Goal: Information Seeking & Learning: Learn about a topic

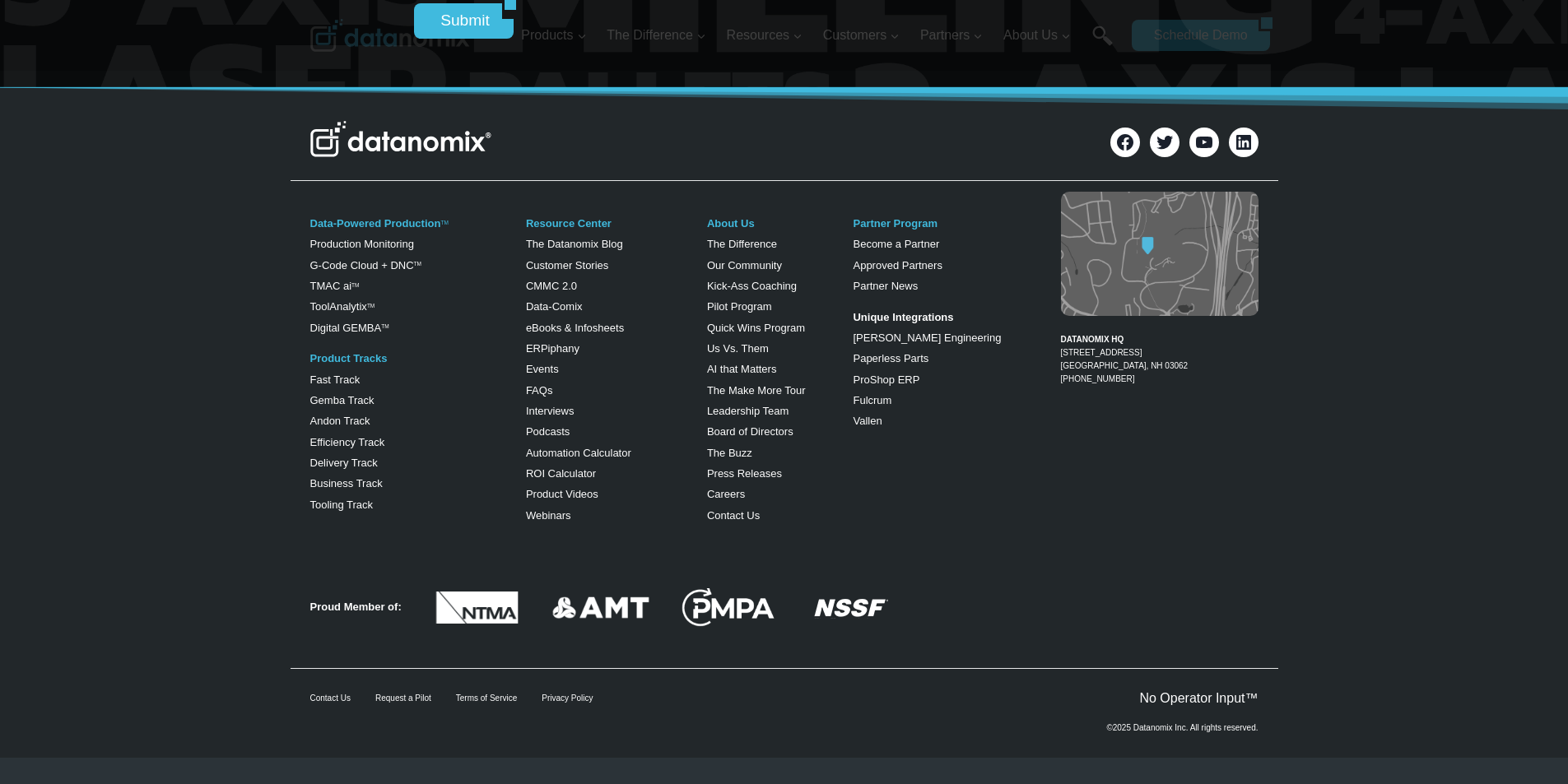
scroll to position [6683, 0]
click at [315, 157] on img at bounding box center [401, 139] width 181 height 37
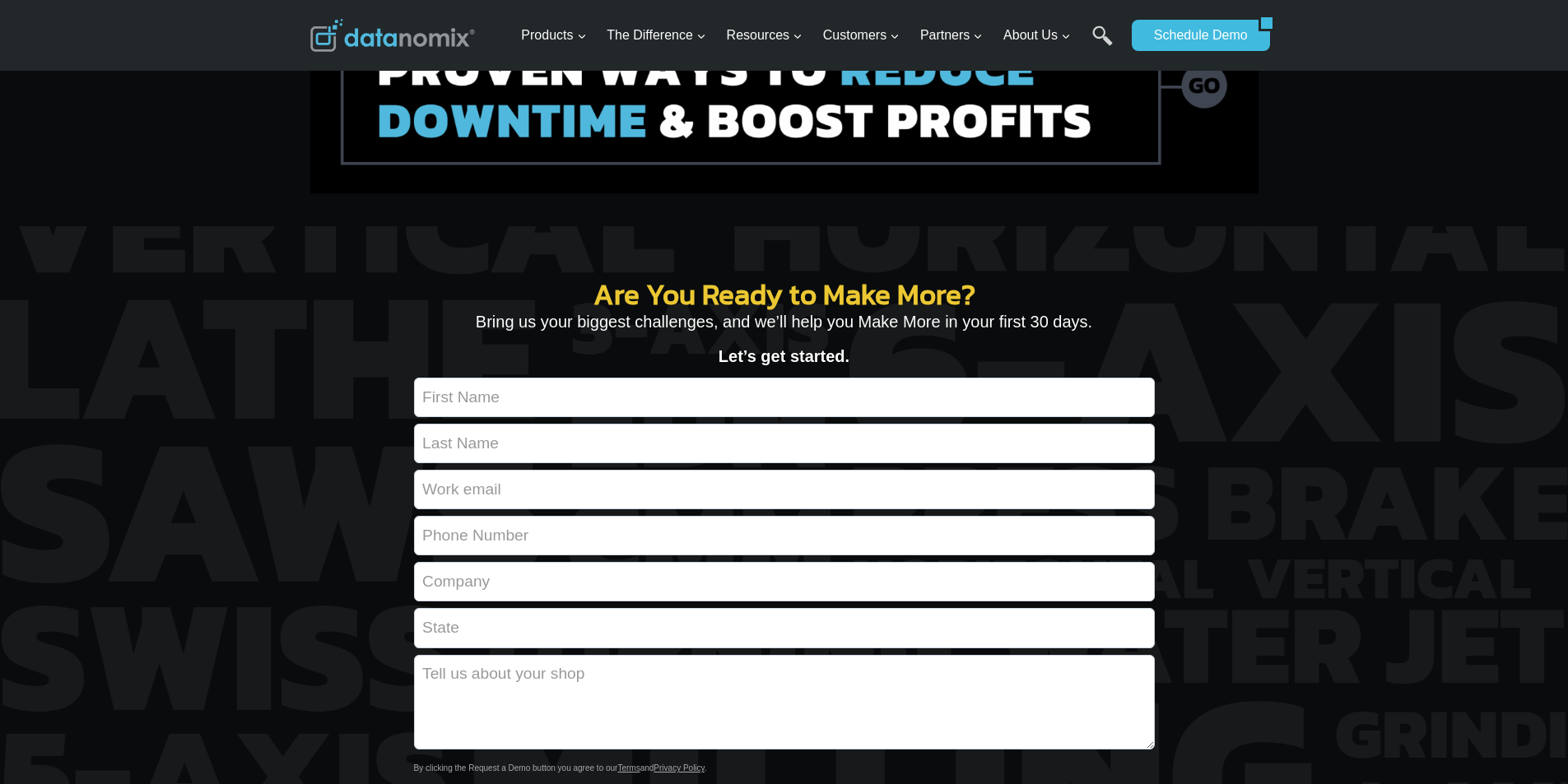
scroll to position [5896, 0]
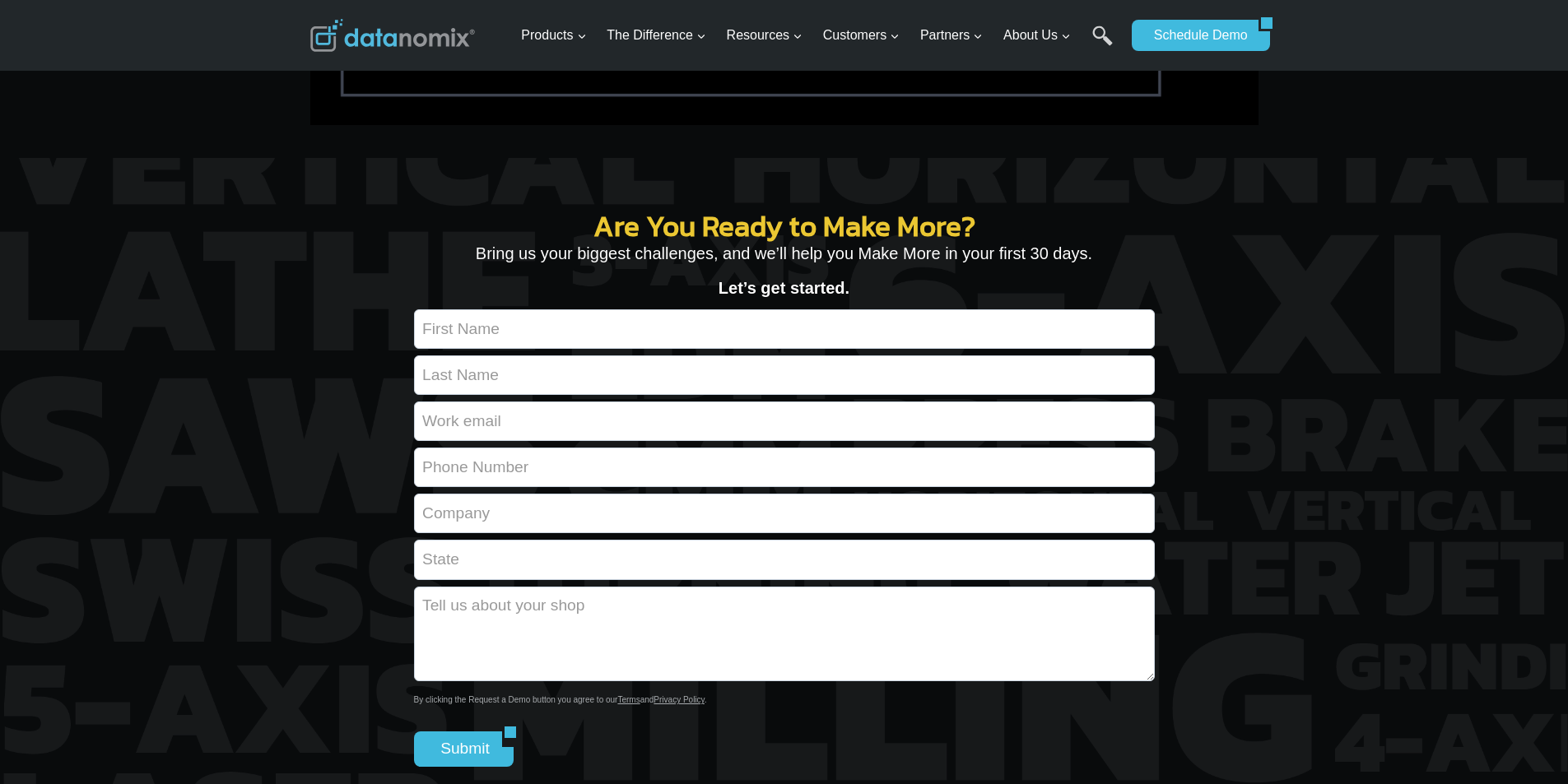
click at [425, 39] on img at bounding box center [392, 36] width 164 height 33
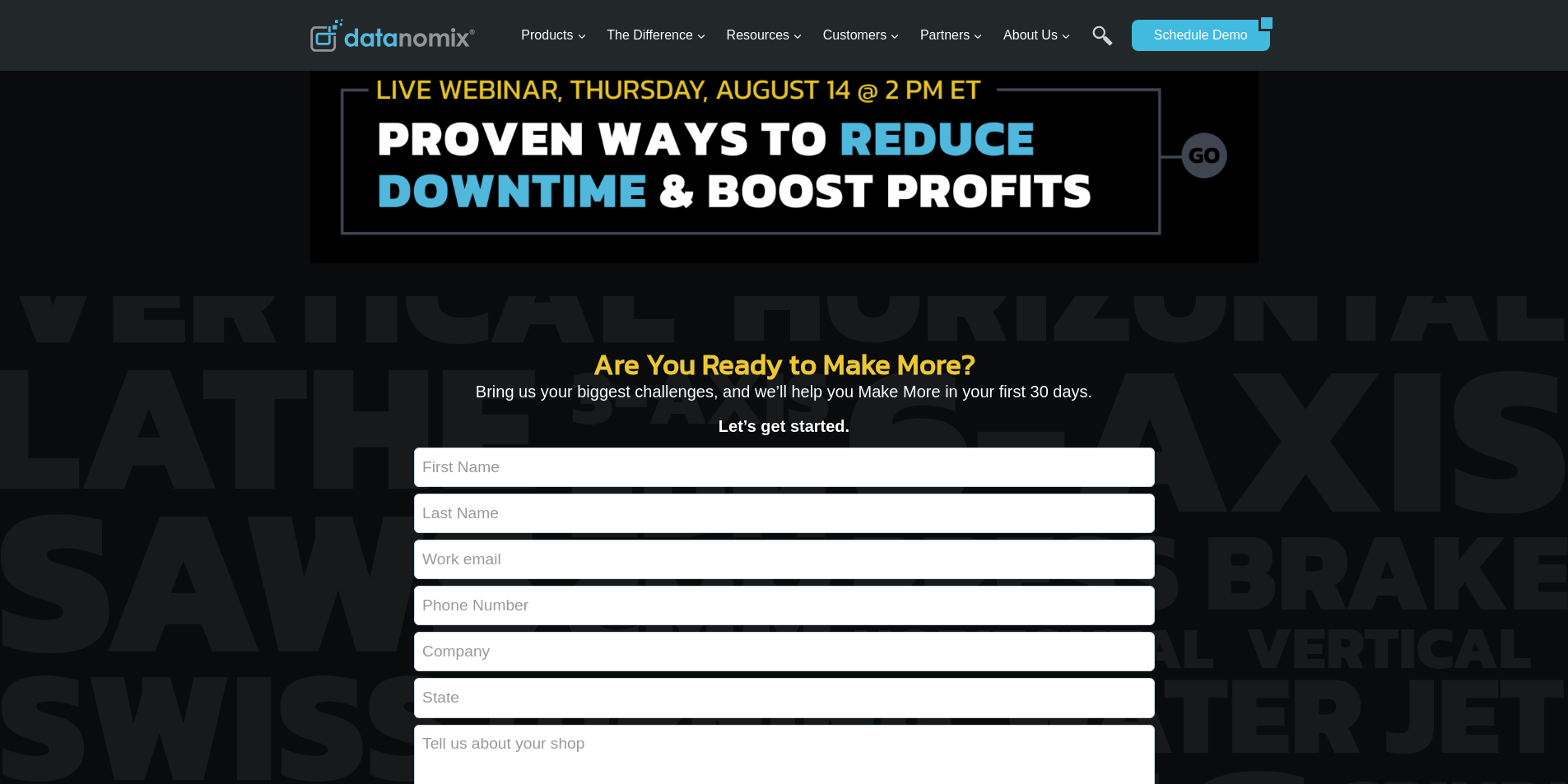
scroll to position [5758, 0]
click at [931, 262] on img at bounding box center [784, 153] width 948 height 219
